Goal: Complete application form

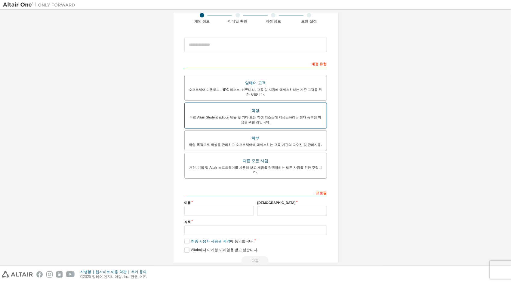
scroll to position [57, 0]
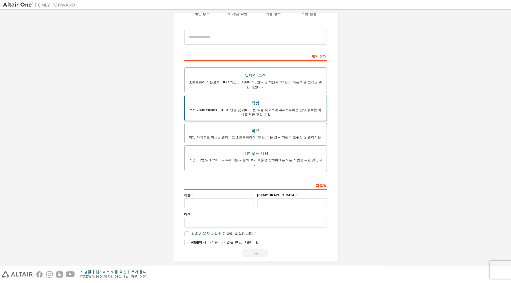
click at [275, 109] on div "무료 Altair Student Edition 번들 및 기타 모든 학생 리소스에 액세스하려는 현재 등록된 학생을 위한 것입니다." at bounding box center [255, 112] width 135 height 10
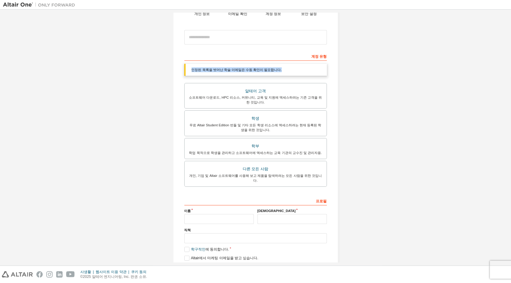
drag, startPoint x: 191, startPoint y: 68, endPoint x: 282, endPoint y: 66, distance: 91.8
click at [282, 66] on div "인정된 목록을 벗어난 학술 이메일은 수동 확인이 필요합니다." at bounding box center [255, 70] width 143 height 12
drag, startPoint x: 282, startPoint y: 66, endPoint x: 302, endPoint y: 66, distance: 19.9
click at [302, 66] on div "인정된 목록을 벗어난 학술 이메일은 수동 확인이 필요합니다." at bounding box center [255, 70] width 143 height 12
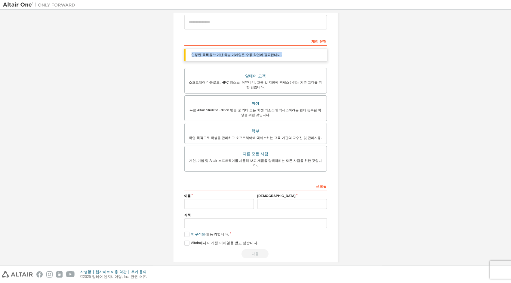
scroll to position [73, 0]
click at [217, 199] on input "text" at bounding box center [218, 204] width 69 height 10
type input "*"
type input "**"
type input "*"
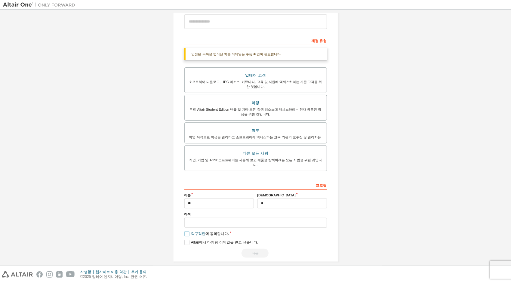
click at [186, 231] on label "학구적인 에 동의합니다." at bounding box center [206, 233] width 45 height 5
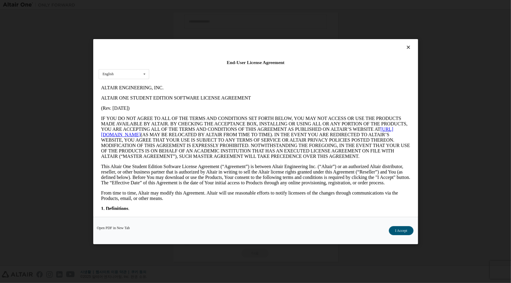
scroll to position [0, 0]
click at [409, 229] on button "수락합니다" at bounding box center [398, 230] width 31 height 9
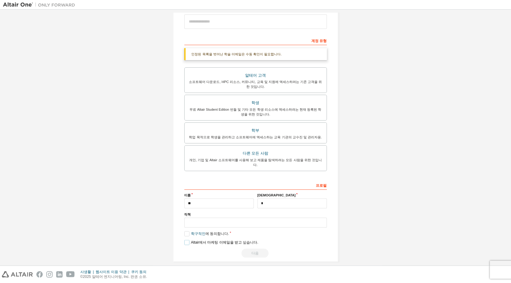
click at [186, 240] on label "Altair에서 마케팅 이메일을 받고 싶습니다." at bounding box center [221, 242] width 74 height 5
click at [185, 240] on label "Altair에서 마케팅 이메일을 받고 싶습니다." at bounding box center [221, 242] width 74 height 5
click at [258, 249] on div "다음" at bounding box center [255, 253] width 143 height 9
click at [301, 107] on div "무료 Altair Student Edition 번들 및 기타 모든 학생 리소스에 액세스하려는 현재 등록된 학생을 위한 것입니다." at bounding box center [255, 112] width 135 height 10
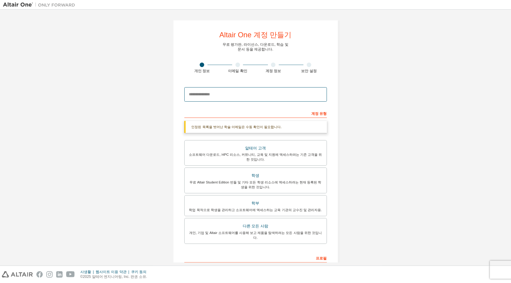
click at [209, 97] on input "email" at bounding box center [255, 94] width 143 height 14
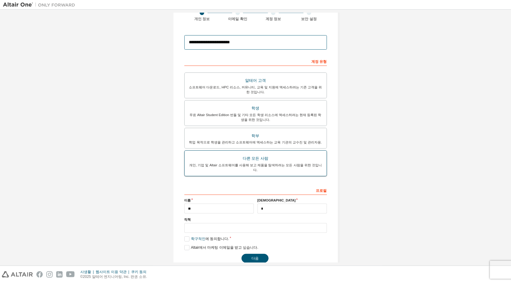
scroll to position [57, 0]
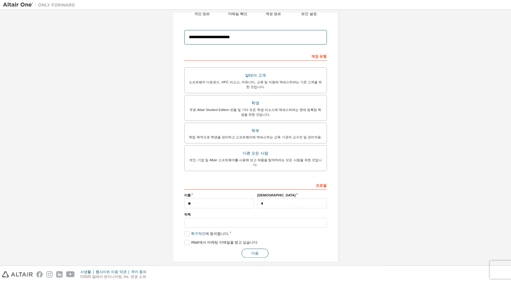
type input "**********"
click at [256, 249] on button "다음" at bounding box center [255, 253] width 27 height 9
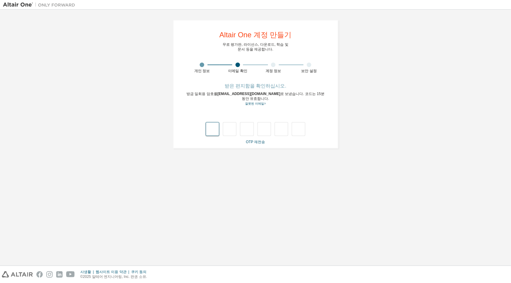
click at [217, 123] on input "text" at bounding box center [213, 129] width 14 height 14
type input "*"
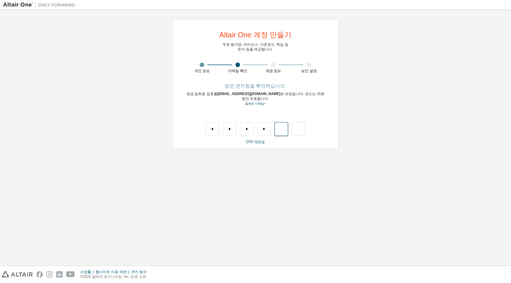
type input "*"
